Goal: Complete application form

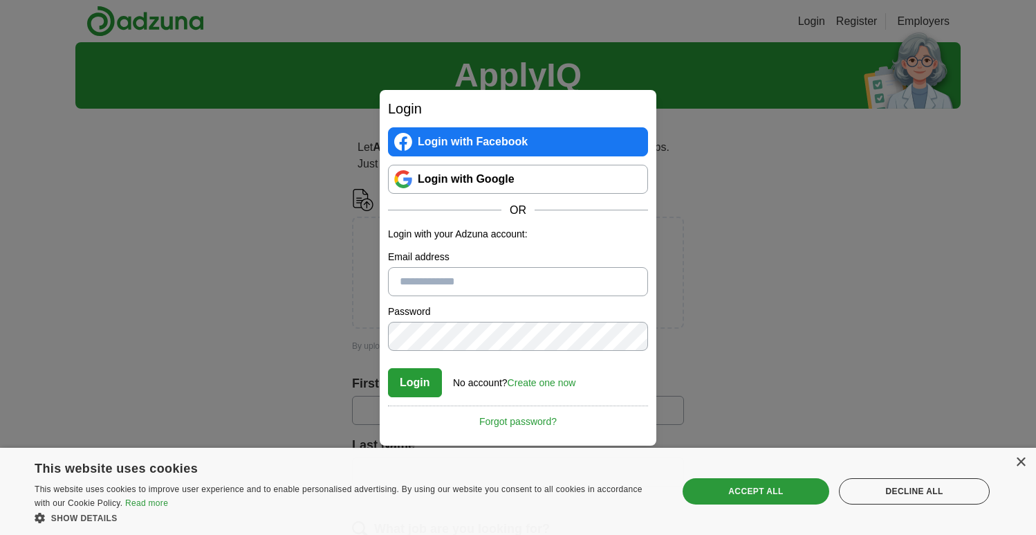
click at [552, 172] on link "Login with Google" at bounding box center [518, 179] width 260 height 29
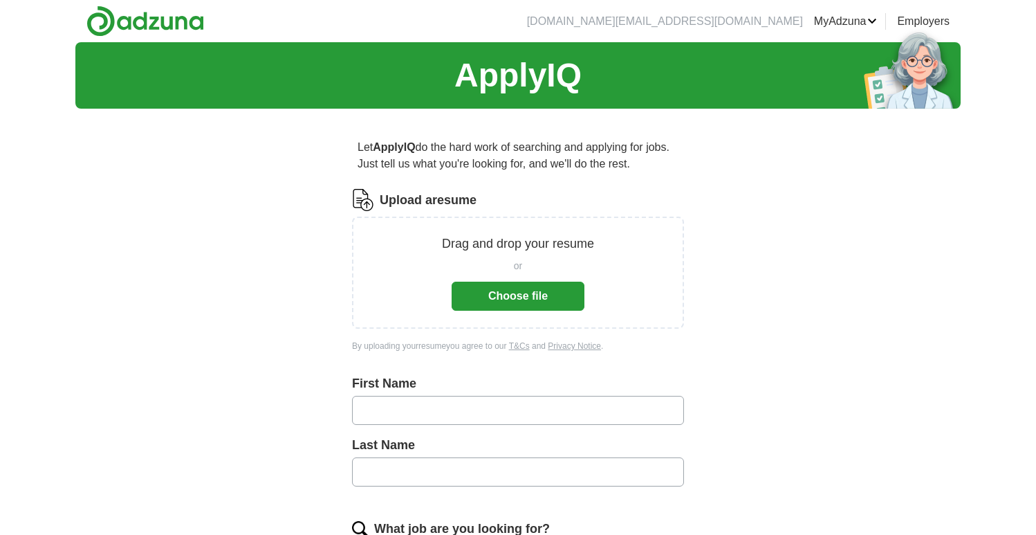
click at [533, 297] on button "Choose file" at bounding box center [518, 295] width 133 height 29
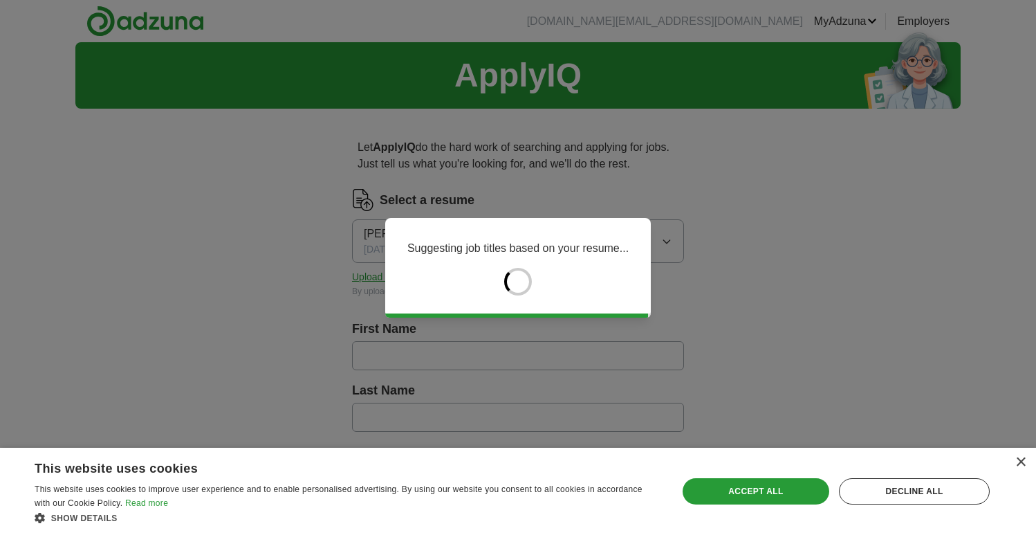
type input "******"
type input "*******"
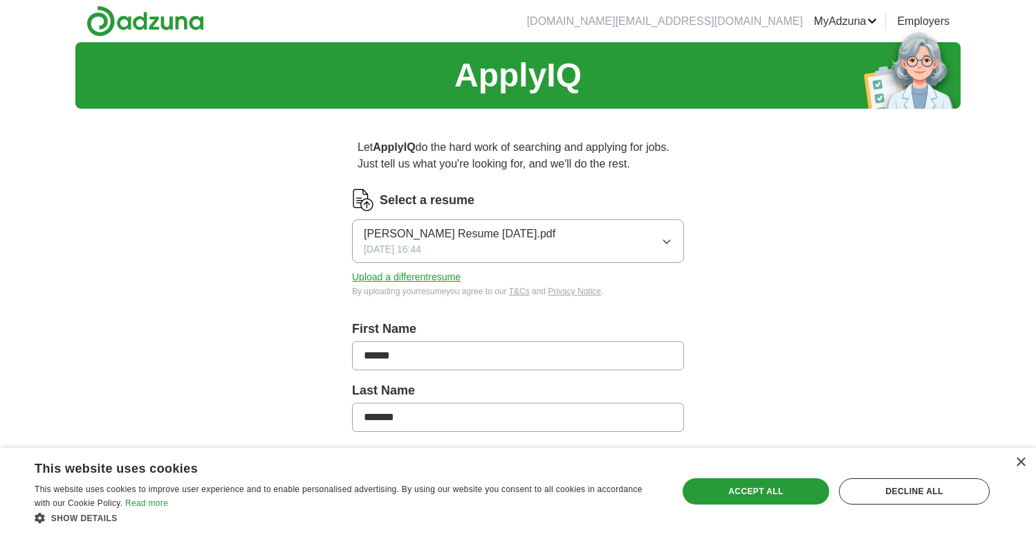
click at [500, 241] on span "Raheem SrPM Resume Sept 2025.pdf" at bounding box center [460, 233] width 192 height 17
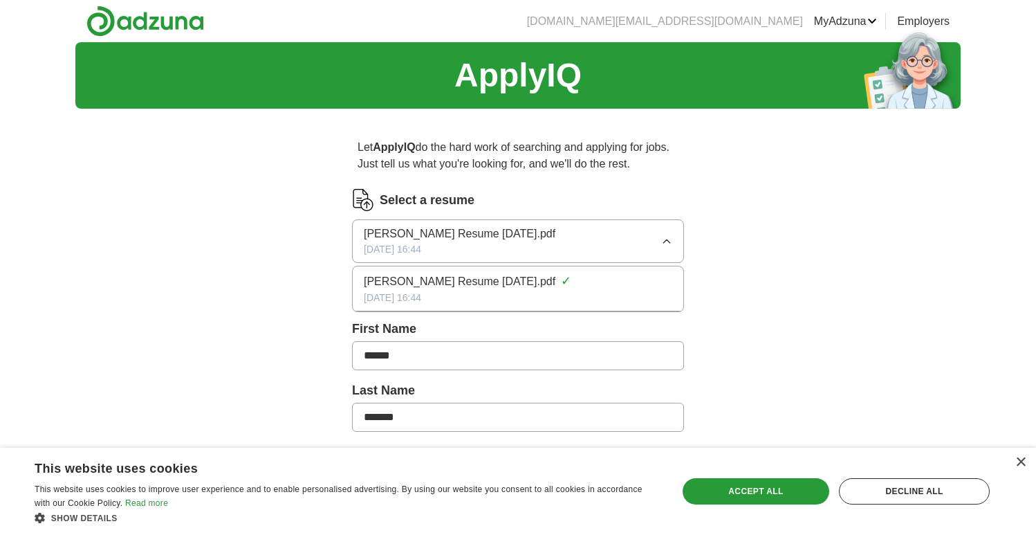
click at [474, 285] on span "Raheem SrPM Resume Sept 2025.pdf" at bounding box center [460, 281] width 192 height 17
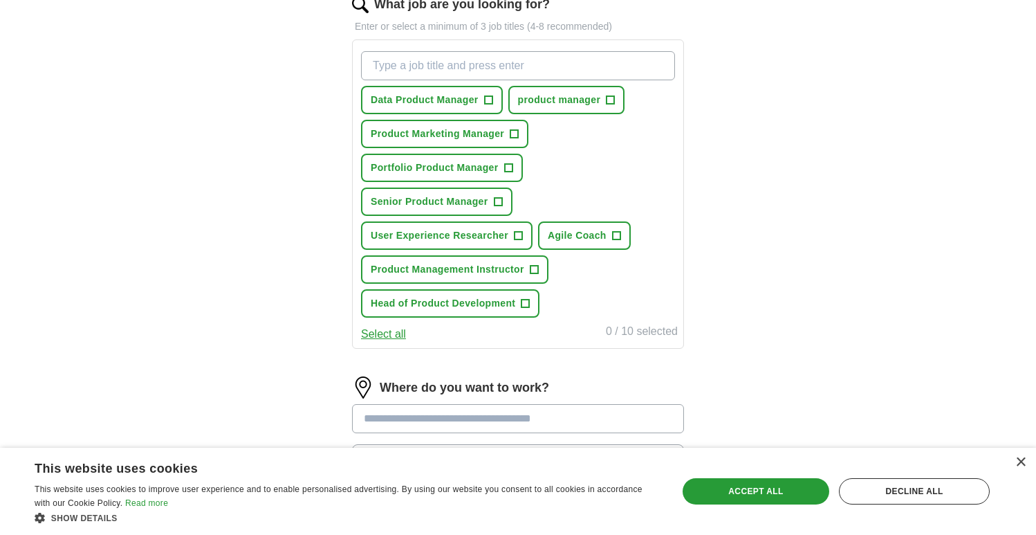
scroll to position [468, 0]
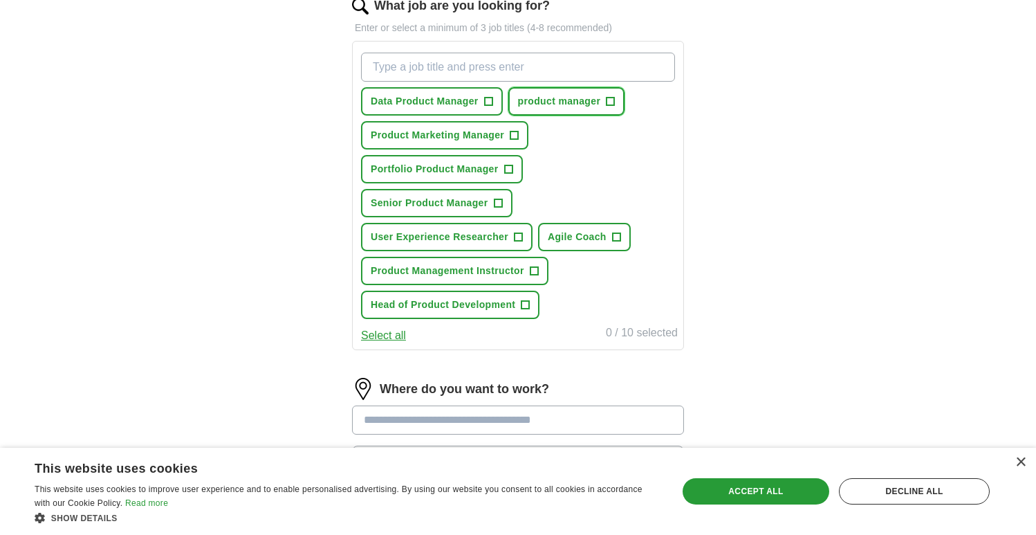
click at [572, 100] on span "product manager" at bounding box center [559, 101] width 83 height 15
click at [508, 171] on span "+" at bounding box center [508, 169] width 8 height 11
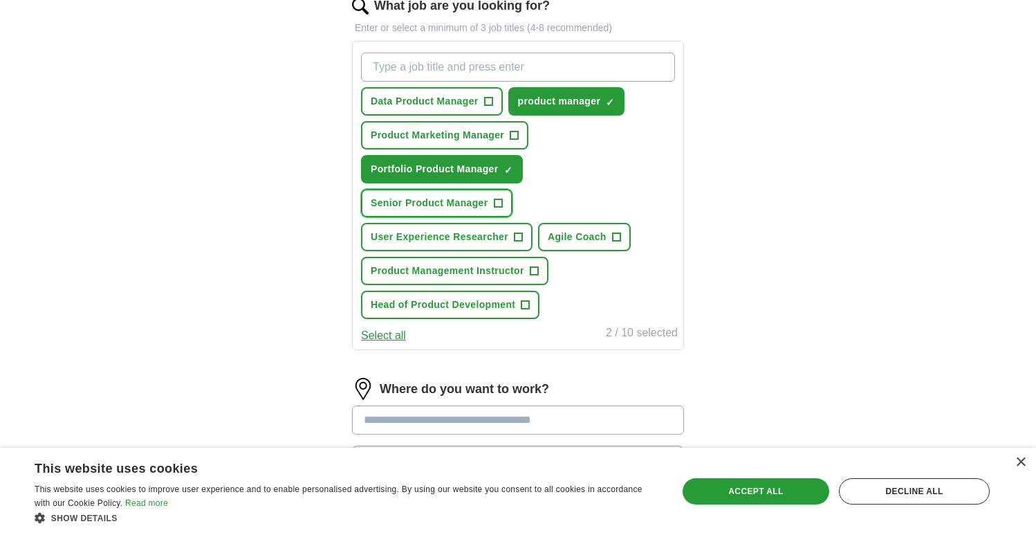
click at [500, 207] on span "+" at bounding box center [498, 203] width 8 height 11
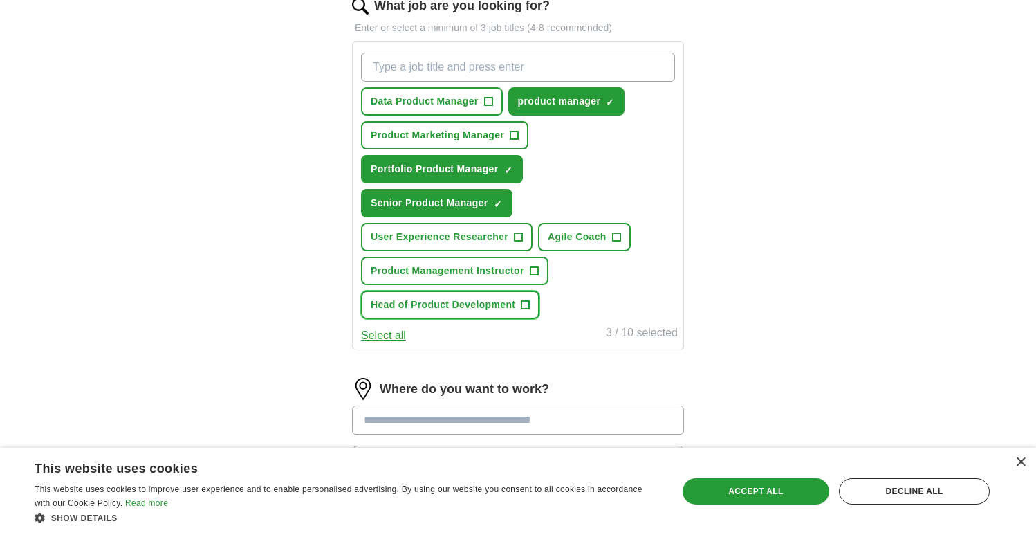
click at [527, 308] on span "+" at bounding box center [525, 304] width 8 height 11
click at [615, 293] on div "Data Product Manager + product manager ✓ × Product Marketing Manager + Portfoli…" at bounding box center [517, 185] width 319 height 277
click at [528, 60] on input "What job are you looking for?" at bounding box center [518, 67] width 314 height 29
type input "product owner"
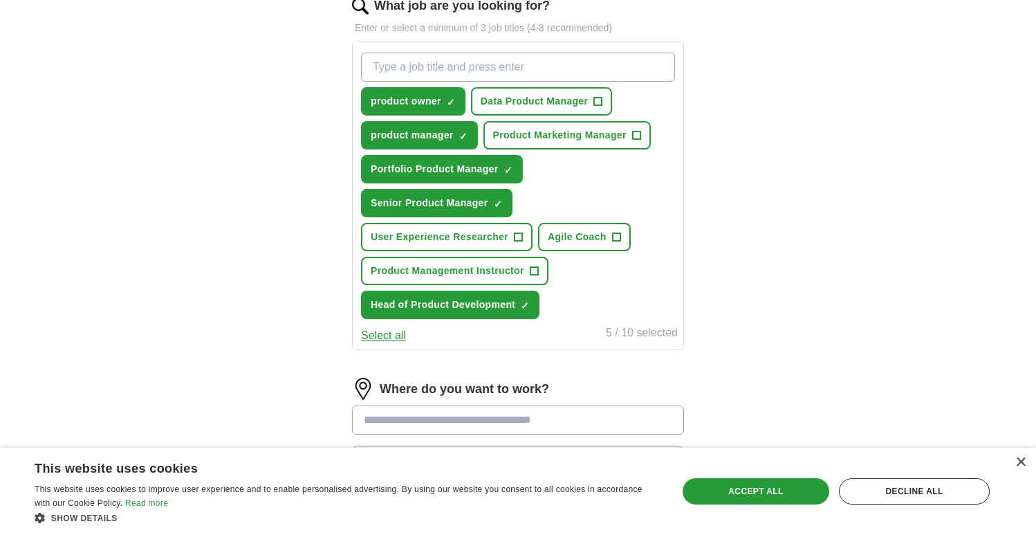
click at [503, 65] on input "What job are you looking for?" at bounding box center [518, 67] width 314 height 29
type input "senior product owner"
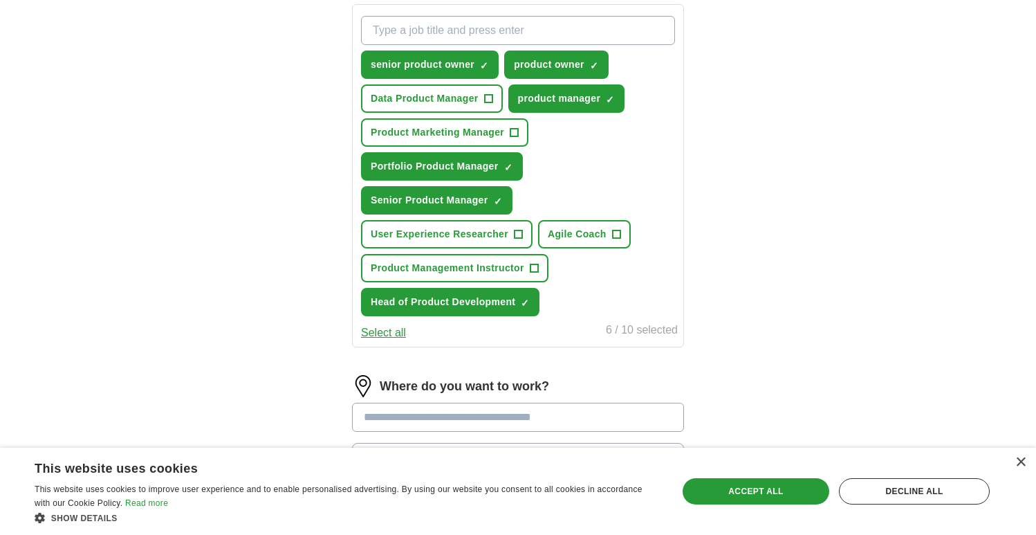
scroll to position [504, 0]
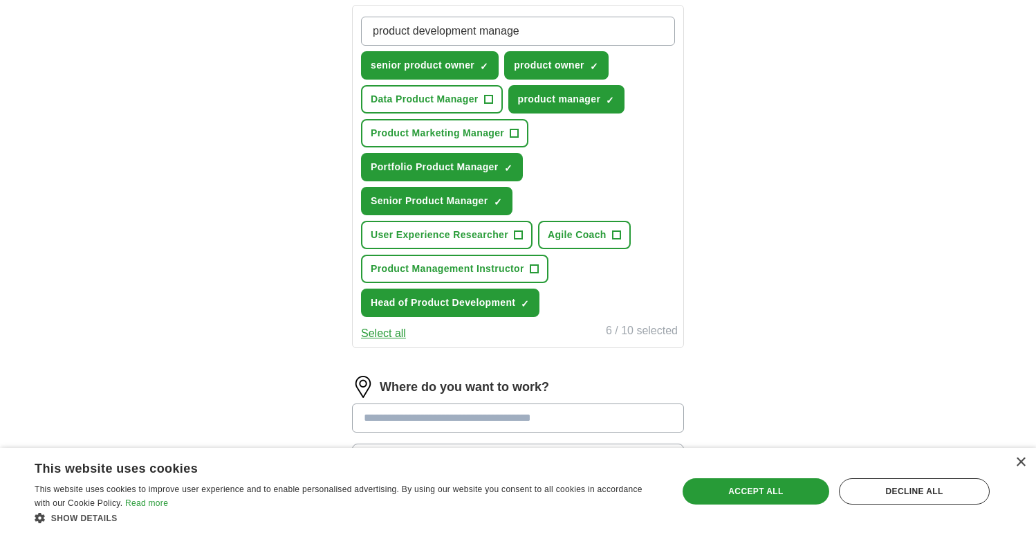
type input "product development manager"
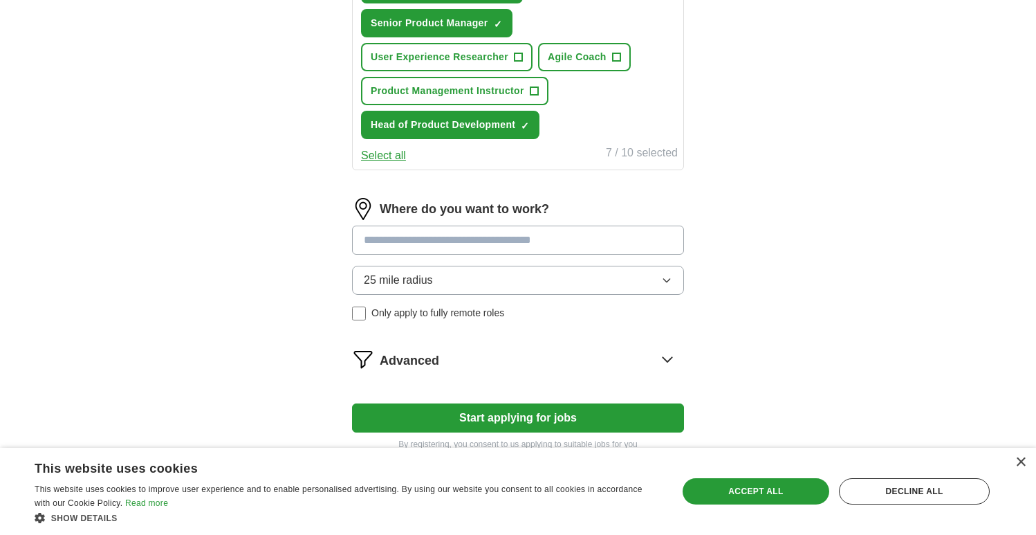
scroll to position [721, 0]
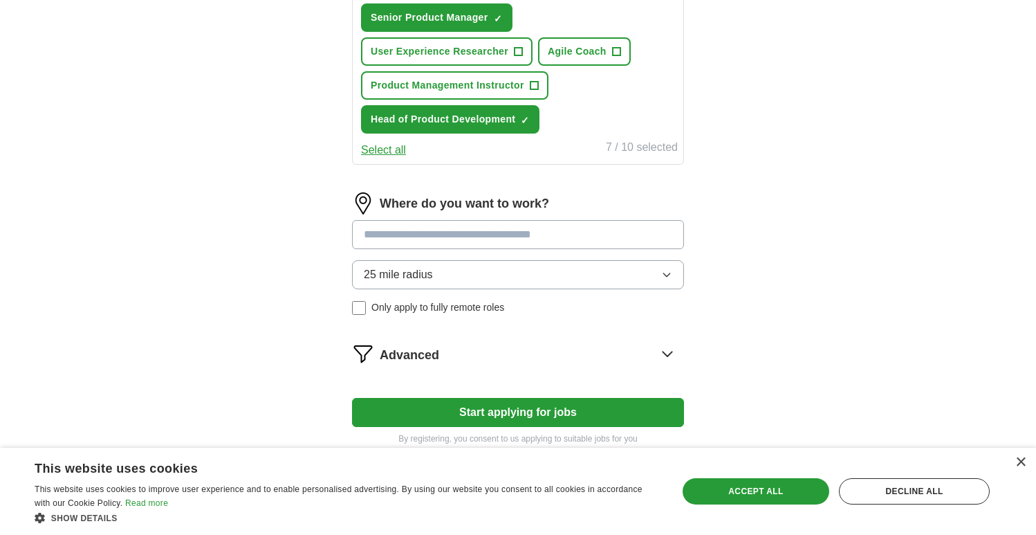
click at [461, 227] on input at bounding box center [518, 234] width 332 height 29
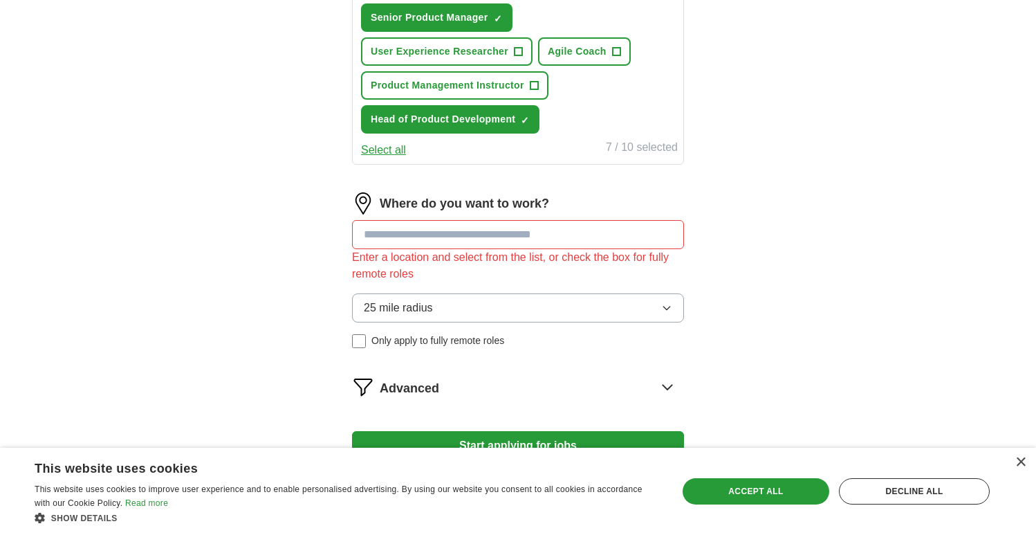
click at [459, 279] on div "Where do you want to work? Enter a location and select from the list, or check …" at bounding box center [518, 275] width 332 height 167
click at [420, 341] on span "Only apply to fully remote roles" at bounding box center [437, 340] width 133 height 15
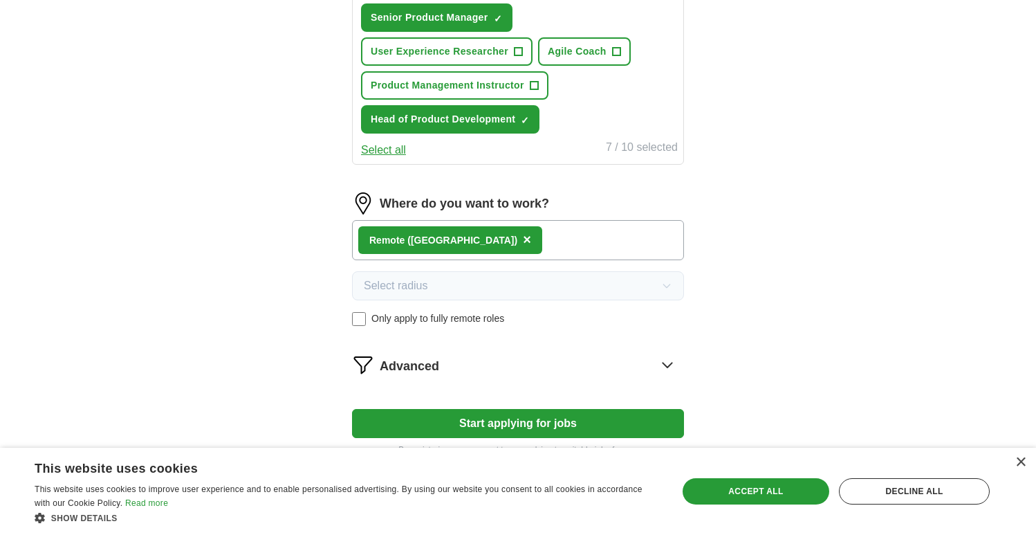
click at [432, 368] on span "Advanced" at bounding box center [409, 366] width 59 height 19
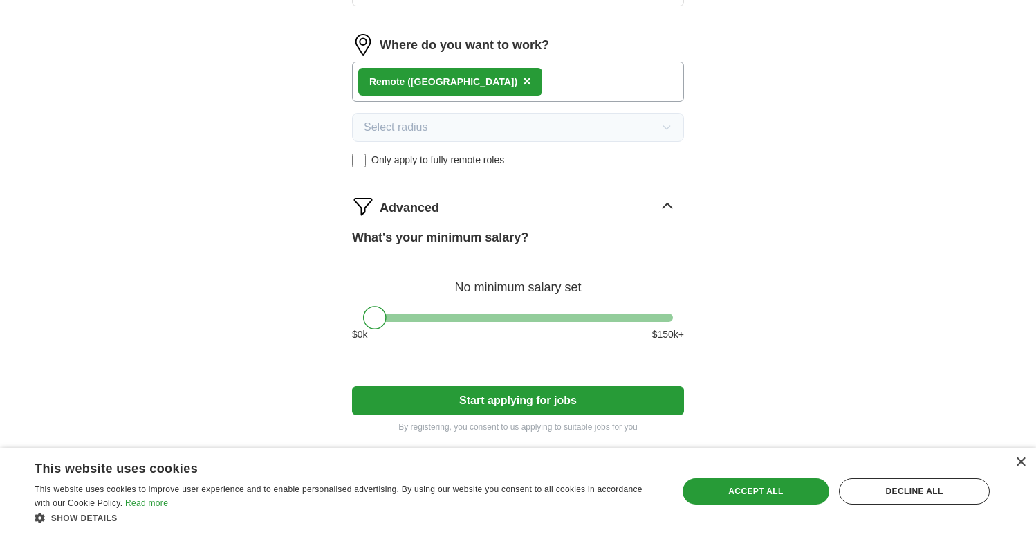
scroll to position [937, 0]
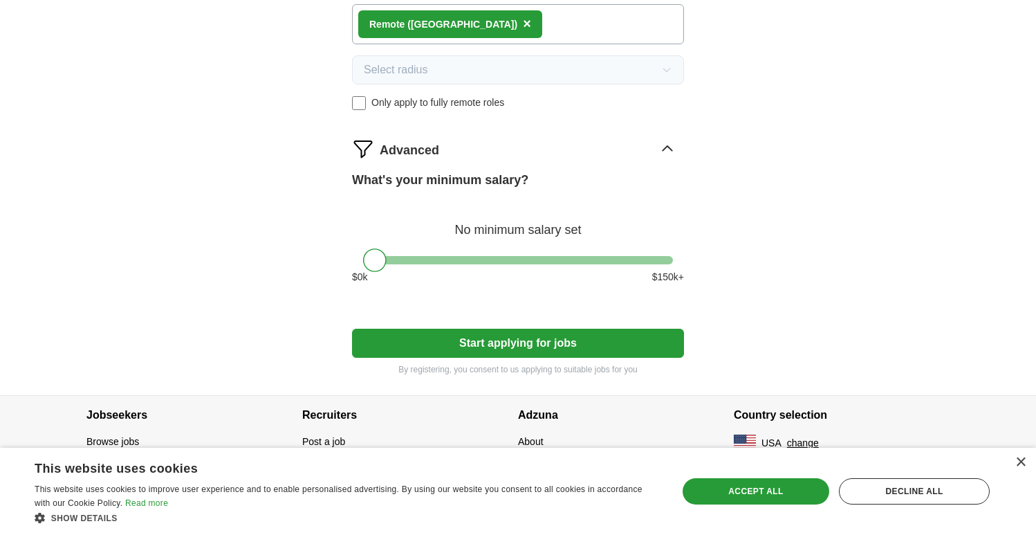
click at [407, 347] on button "Start applying for jobs" at bounding box center [518, 342] width 332 height 29
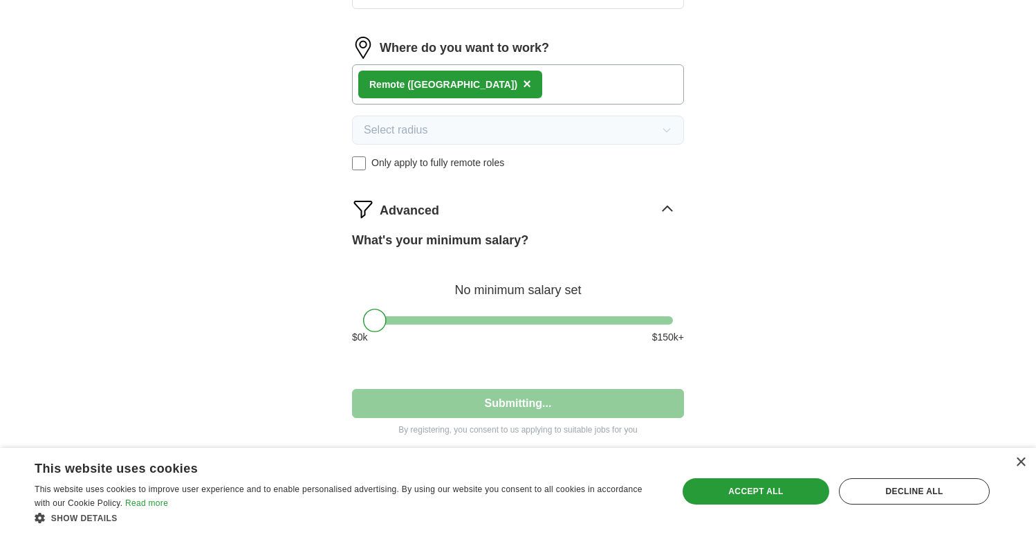
select select "**"
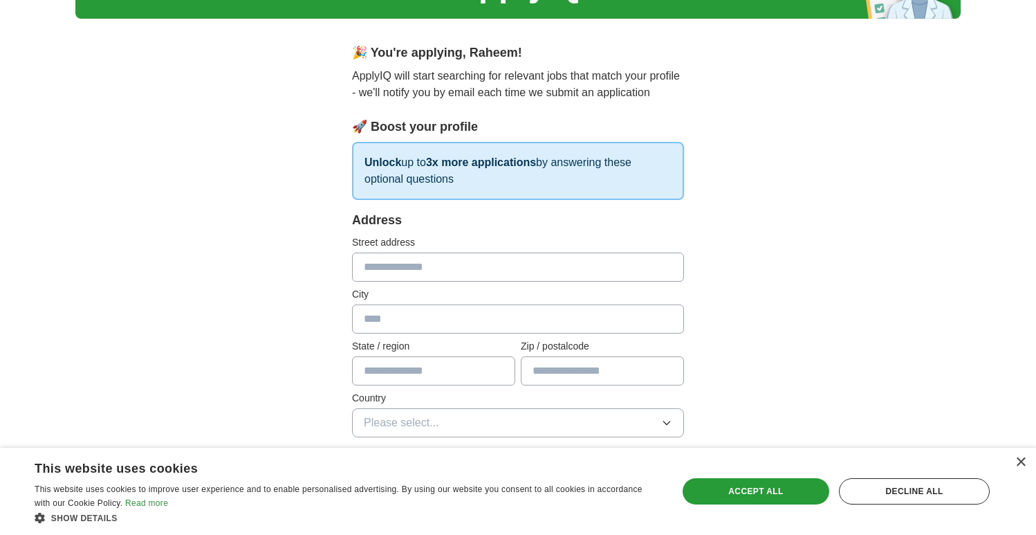
scroll to position [104, 0]
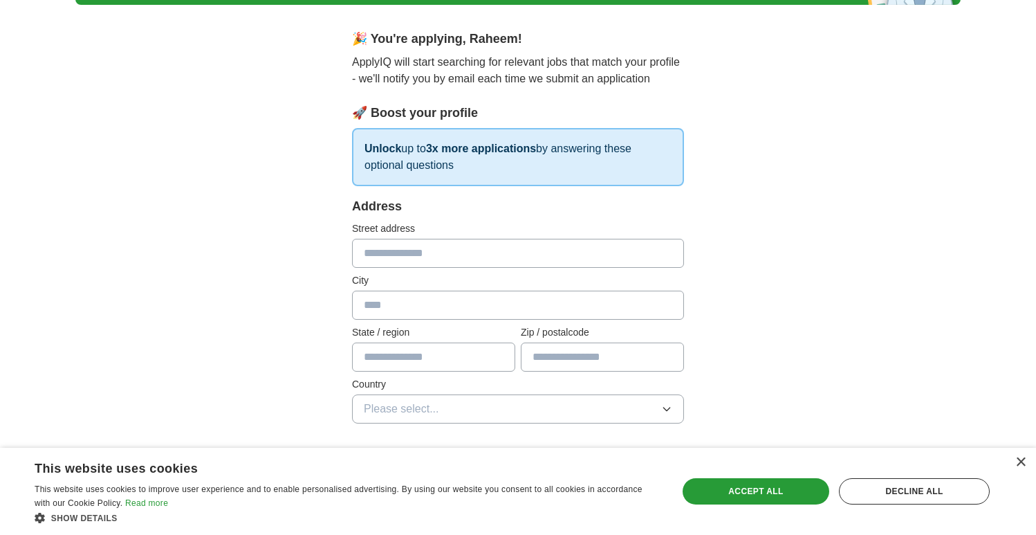
click at [418, 259] on input "text" at bounding box center [518, 253] width 332 height 29
type input "**********"
type input "*******"
type input "*"
type input "**"
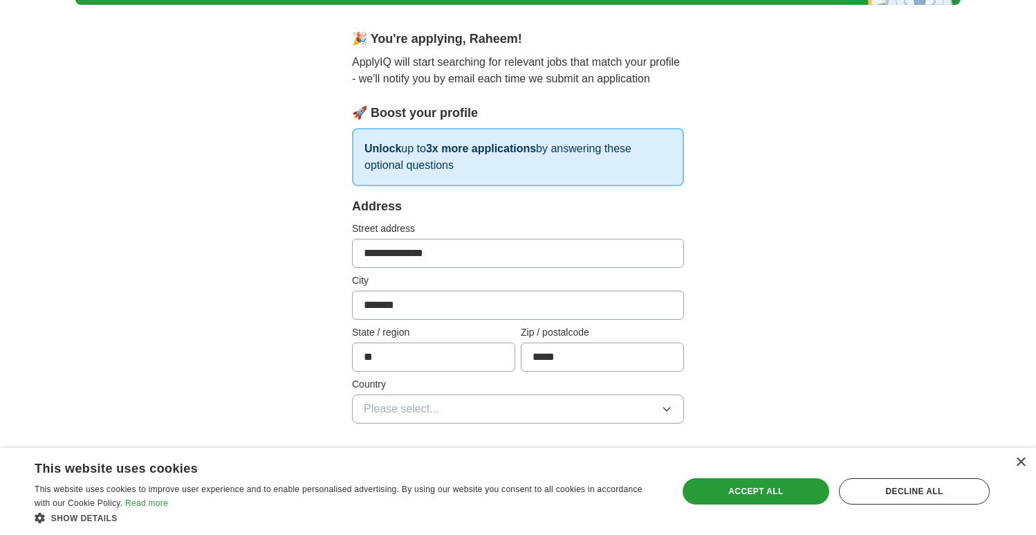
type input "*****"
click at [409, 398] on button "Please select..." at bounding box center [518, 408] width 332 height 29
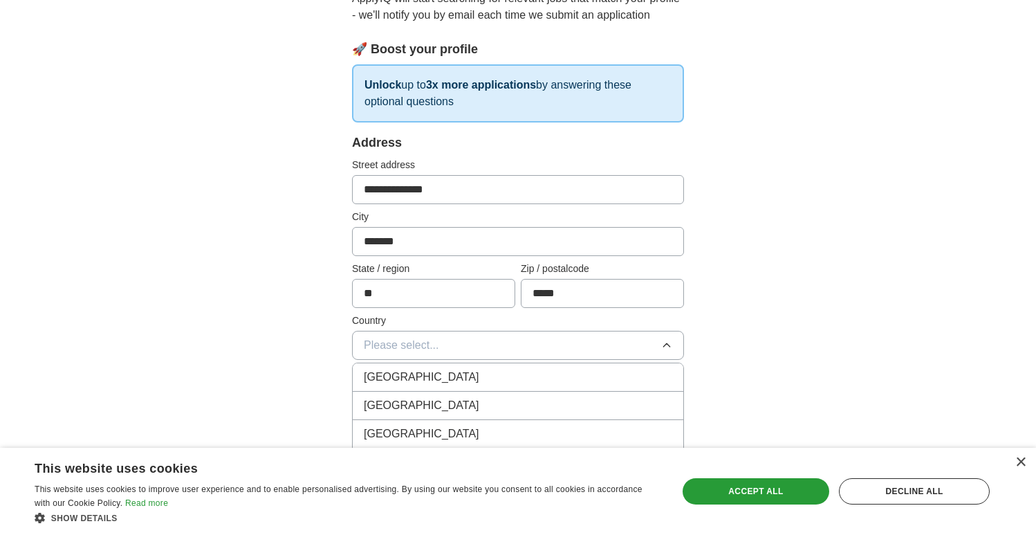
scroll to position [174, 0]
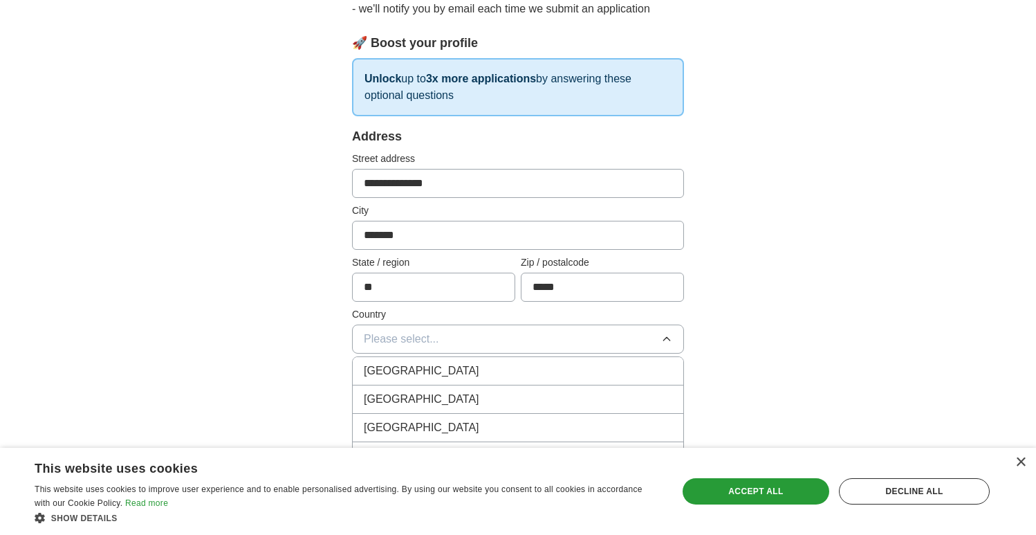
click at [409, 398] on span "United States" at bounding box center [421, 399] width 115 height 17
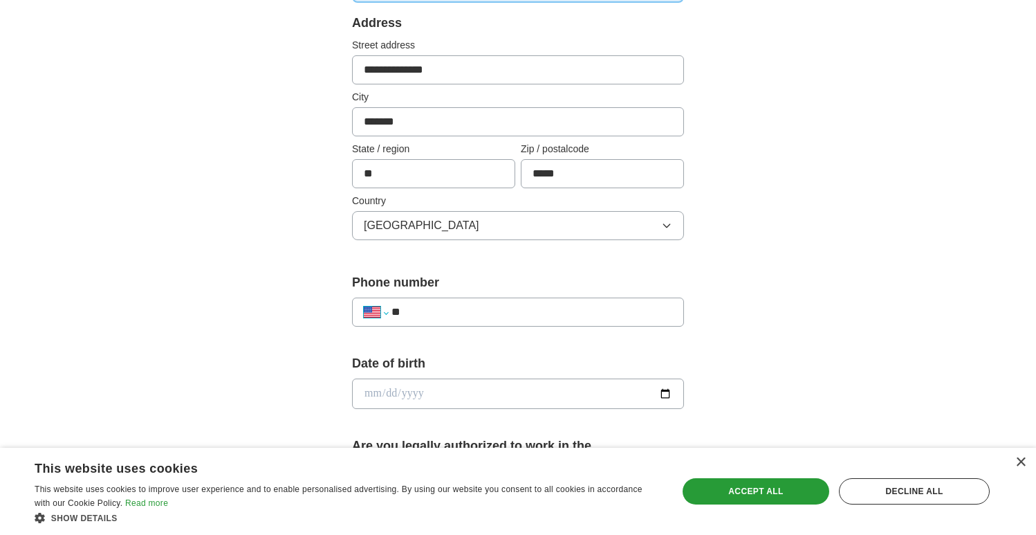
scroll to position [288, 0]
click at [460, 304] on input "**" at bounding box center [531, 311] width 281 height 17
type input "**********"
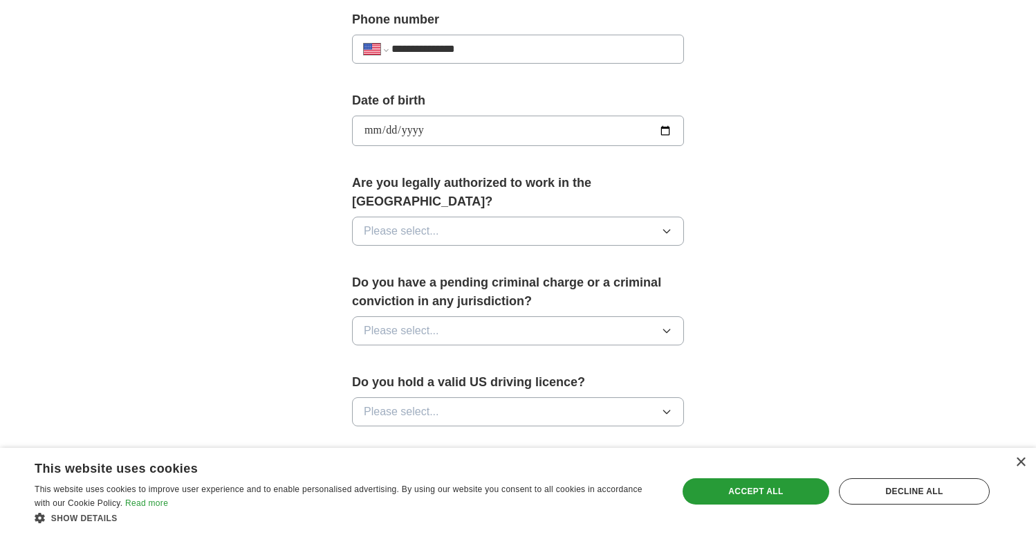
scroll to position [555, 0]
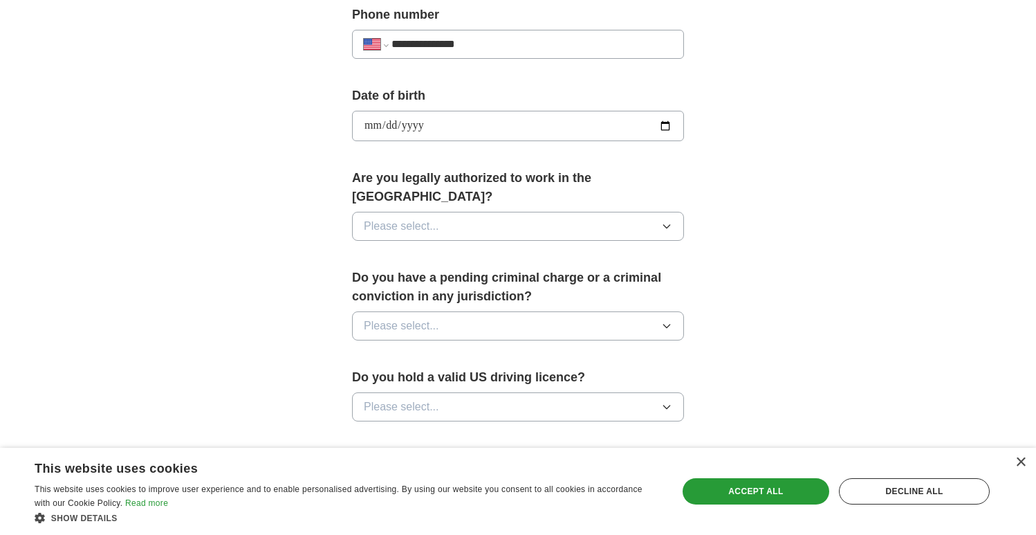
click at [500, 212] on button "Please select..." at bounding box center [518, 226] width 332 height 29
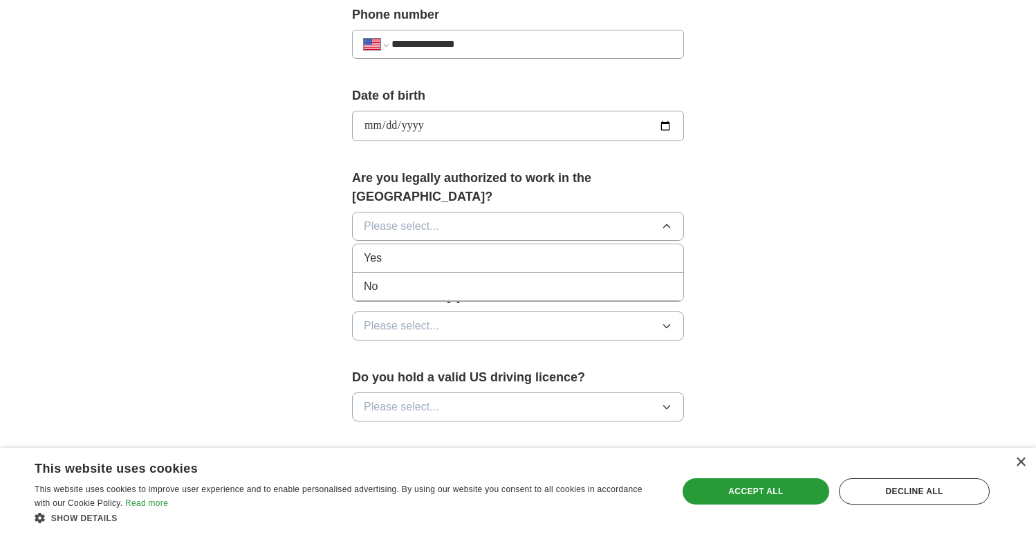
click at [463, 250] on div "Yes" at bounding box center [518, 258] width 308 height 17
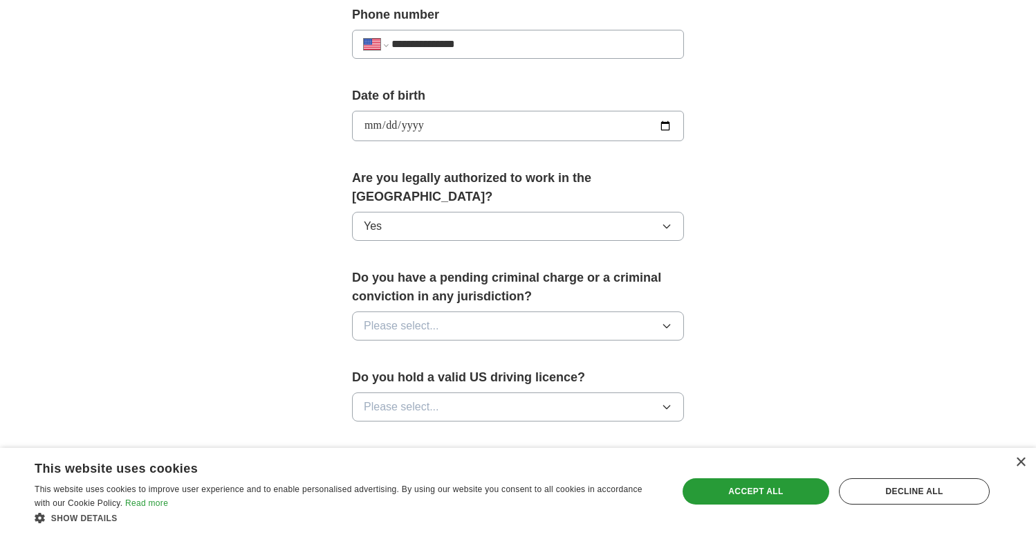
click at [463, 311] on button "Please select..." at bounding box center [518, 325] width 332 height 29
click at [438, 378] on div "No" at bounding box center [518, 386] width 308 height 17
click at [439, 392] on button "Please select..." at bounding box center [518, 406] width 332 height 29
click at [416, 430] on div "Yes" at bounding box center [518, 438] width 308 height 17
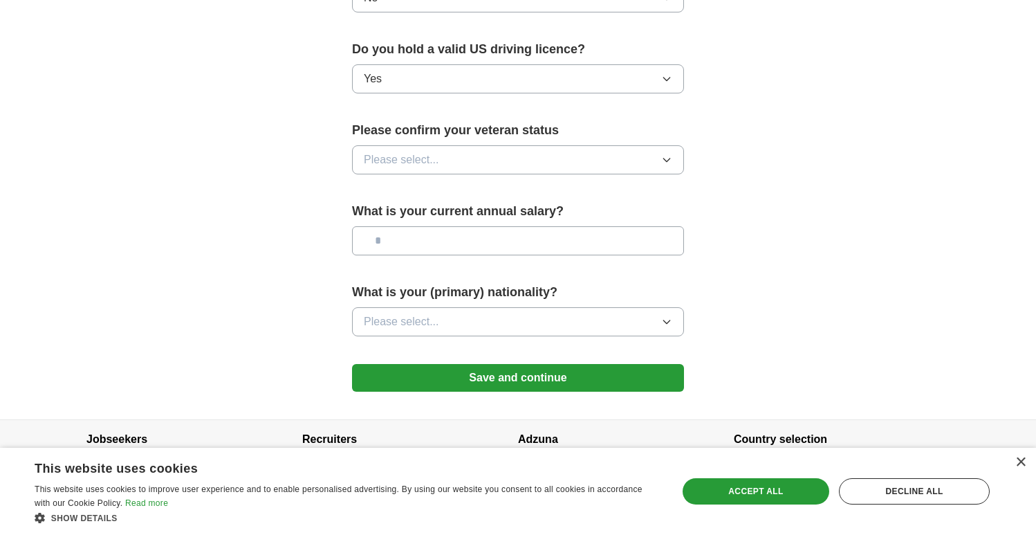
scroll to position [883, 0]
click at [507, 145] on button "Please select..." at bounding box center [518, 159] width 332 height 29
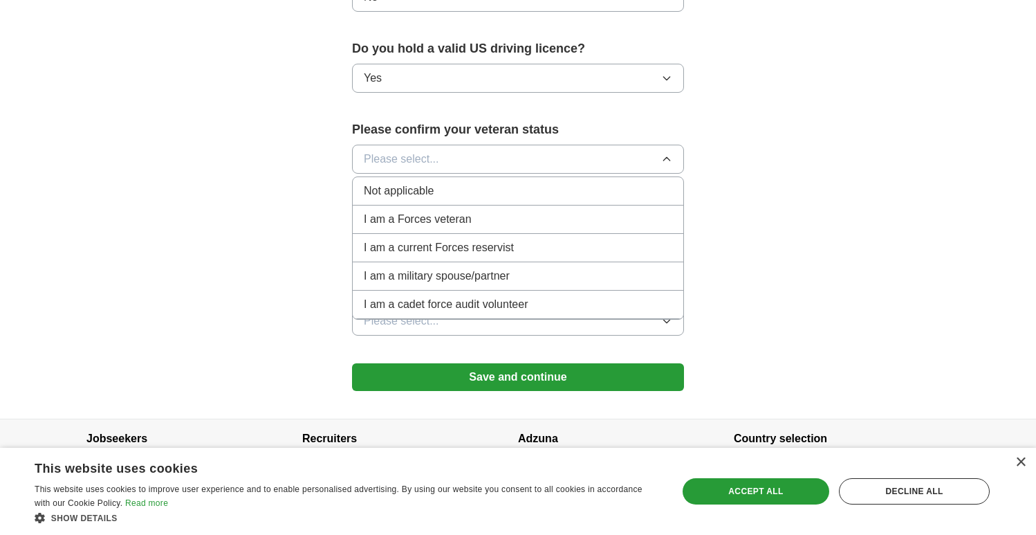
click at [465, 183] on div "Not applicable" at bounding box center [518, 191] width 308 height 17
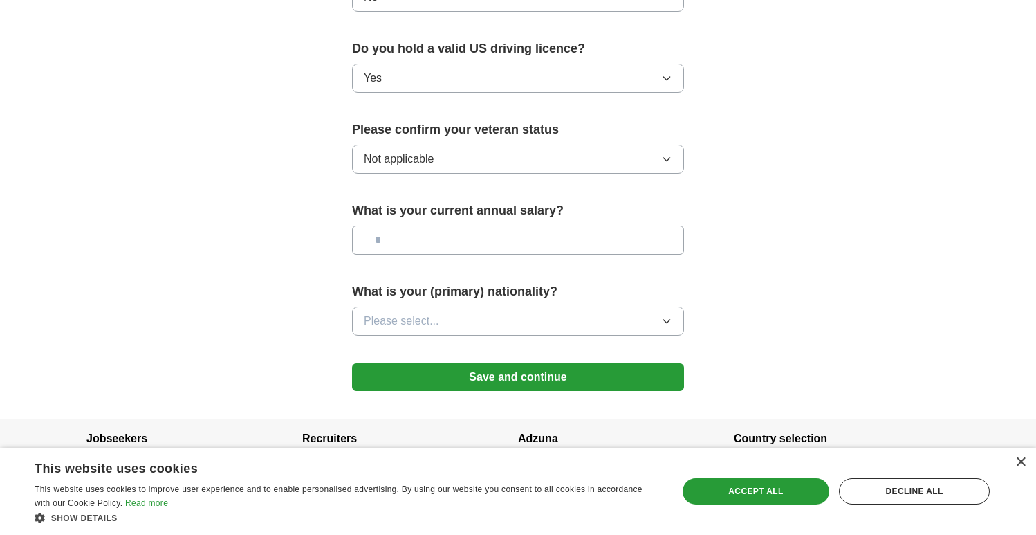
click at [455, 225] on input "text" at bounding box center [518, 239] width 332 height 29
click at [452, 308] on button "Please select..." at bounding box center [518, 320] width 332 height 29
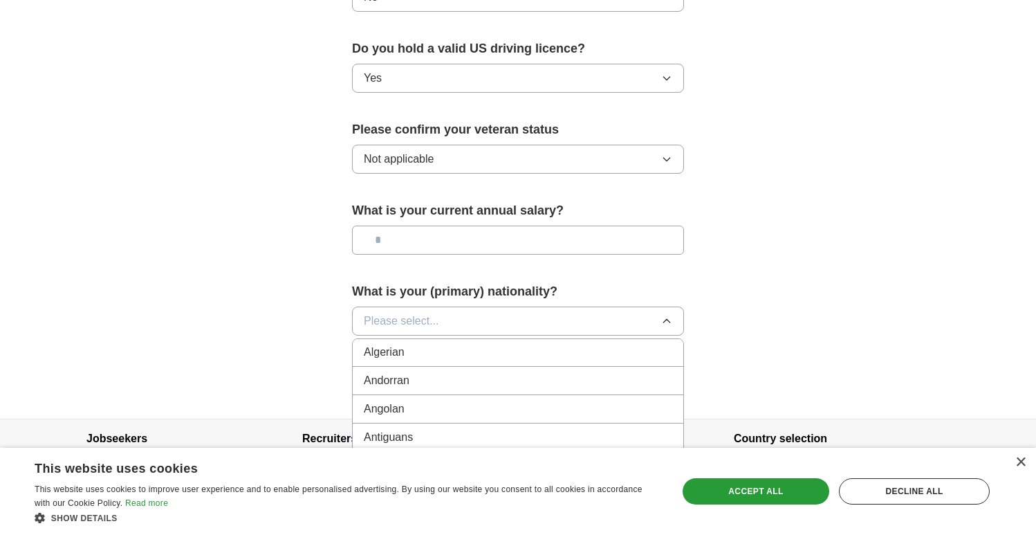
scroll to position [124, 0]
click at [476, 306] on button "Please select..." at bounding box center [518, 320] width 332 height 29
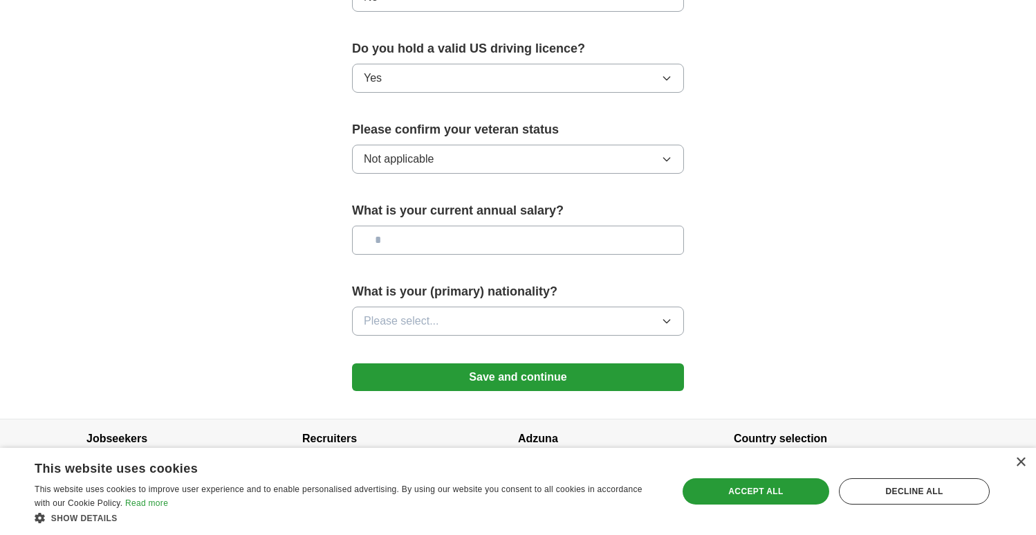
click at [476, 306] on button "Please select..." at bounding box center [518, 320] width 332 height 29
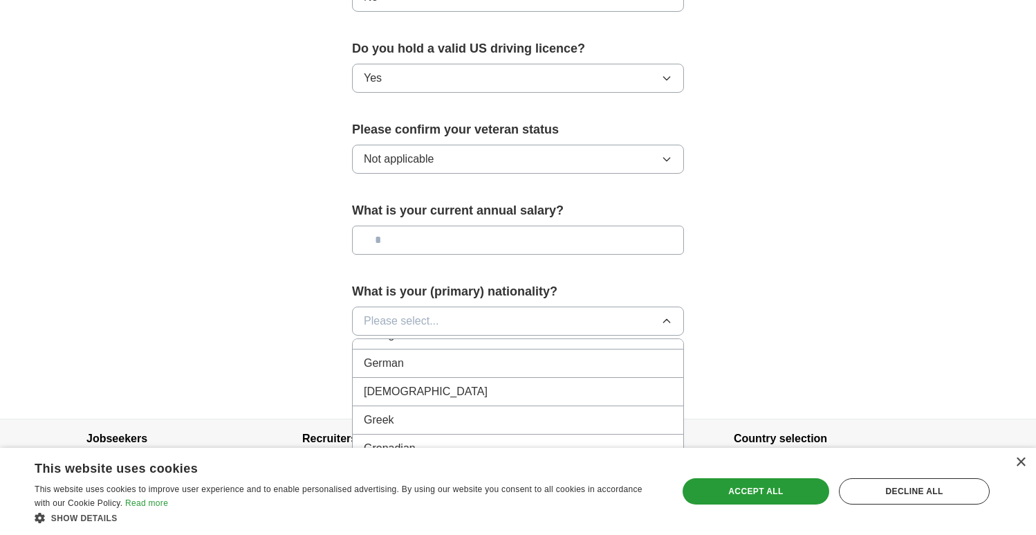
scroll to position [1898, 0]
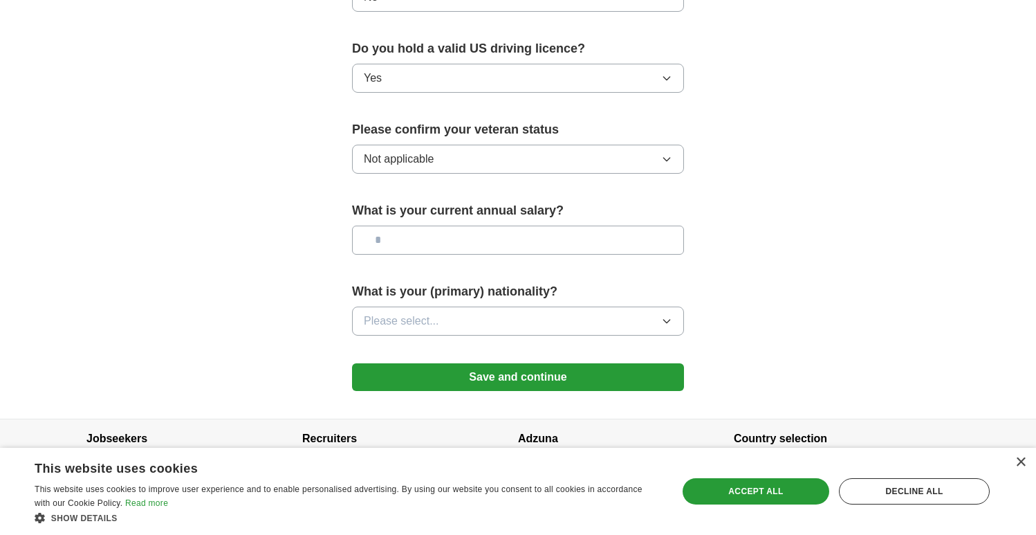
click at [421, 363] on button "Save and continue" at bounding box center [518, 377] width 332 height 28
